Goal: Find specific page/section: Find specific page/section

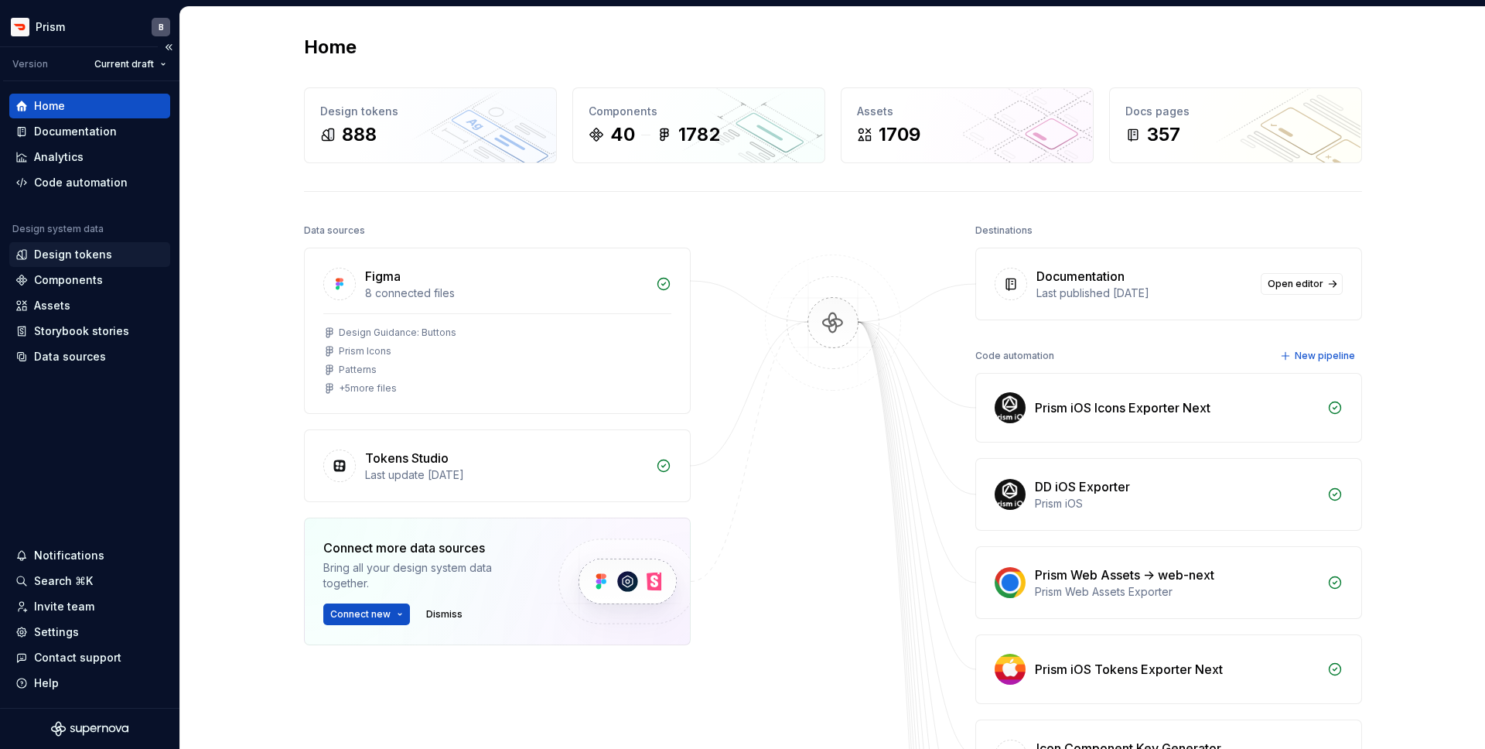
click at [61, 254] on div "Design tokens" at bounding box center [73, 254] width 78 height 15
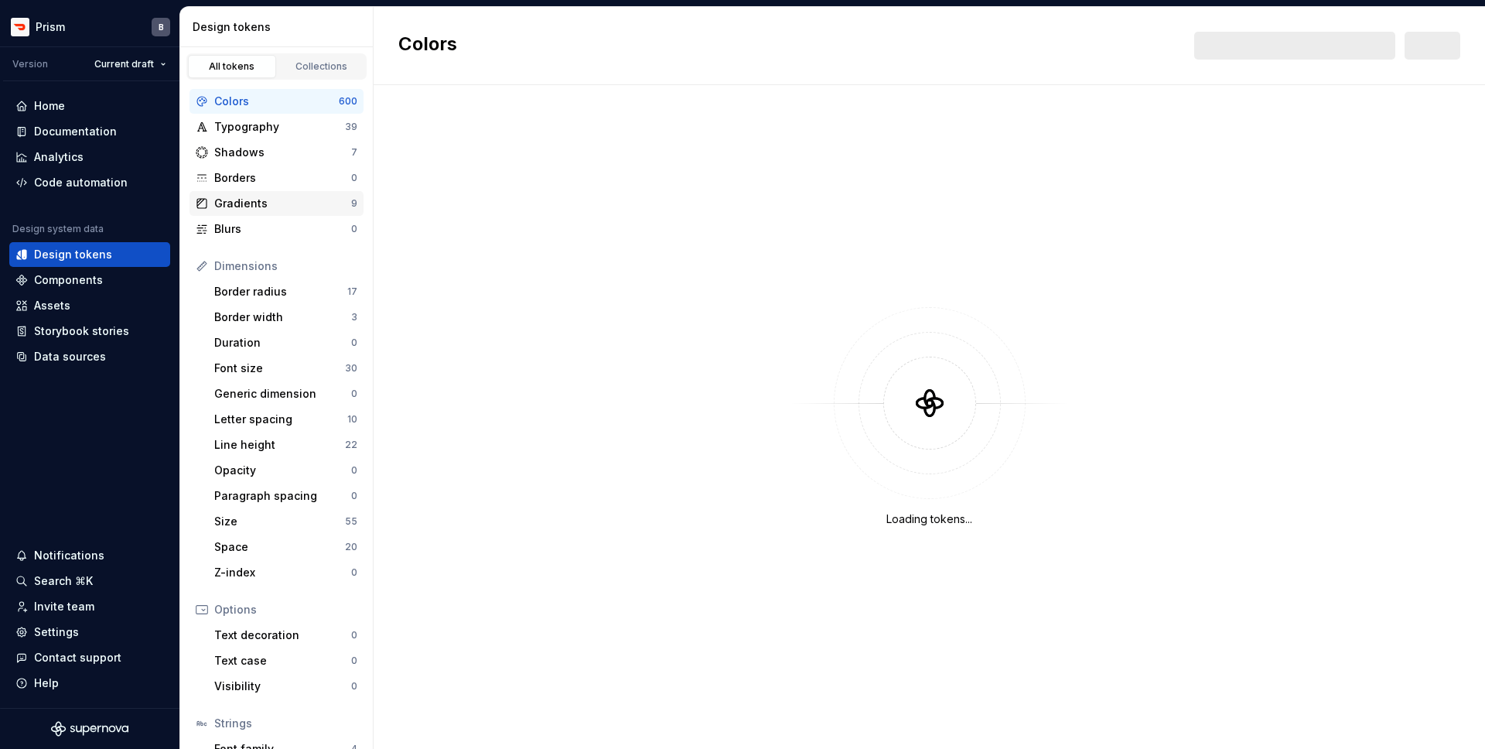
click at [247, 194] on div "Gradients 9" at bounding box center [276, 203] width 174 height 25
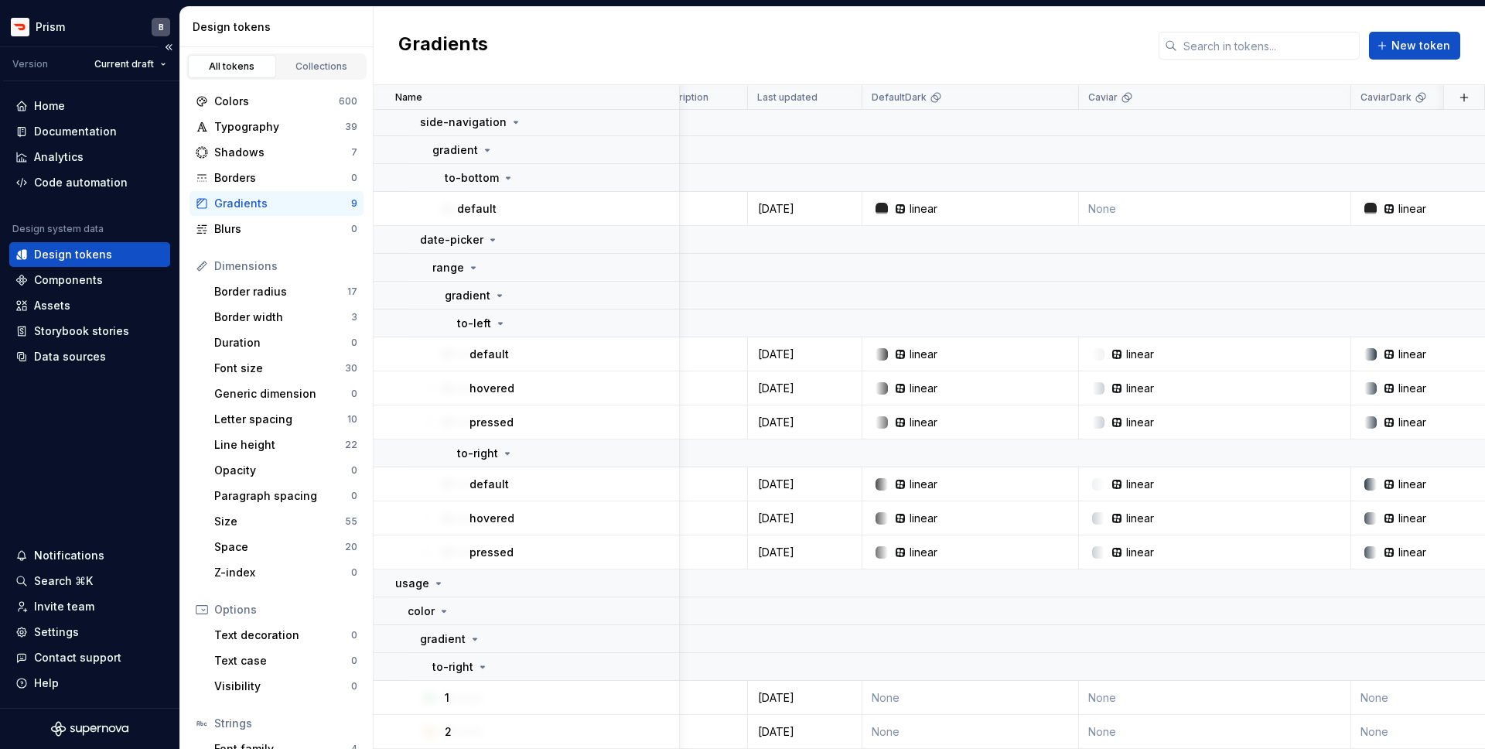
scroll to position [57, 268]
